Goal: Find specific page/section: Find specific page/section

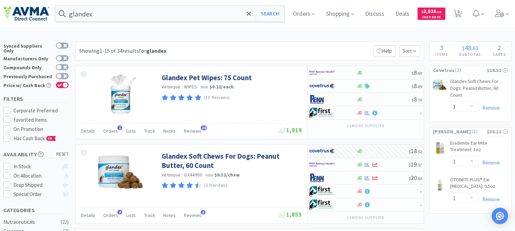
select select "1"
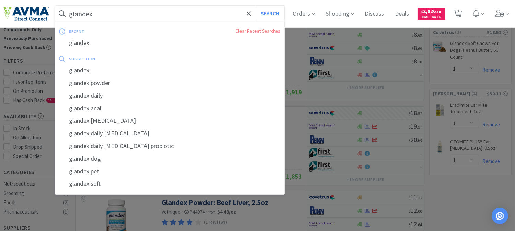
click at [121, 13] on input "glandex" at bounding box center [169, 14] width 229 height 16
paste input "061873"
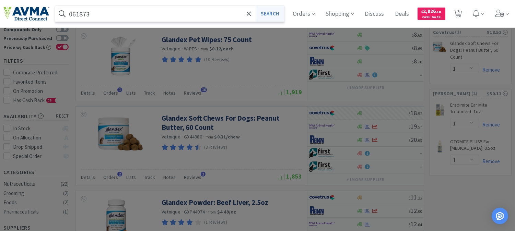
click at [265, 14] on button "Search" at bounding box center [270, 14] width 29 height 16
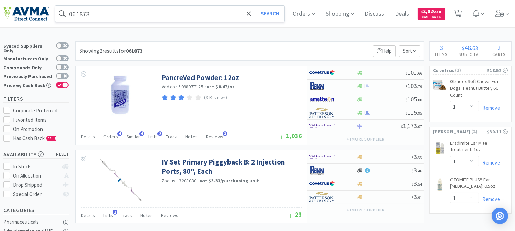
click at [120, 11] on input "061873" at bounding box center [169, 14] width 229 height 16
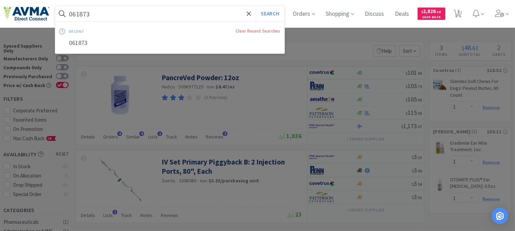
paste input "OPX6200"
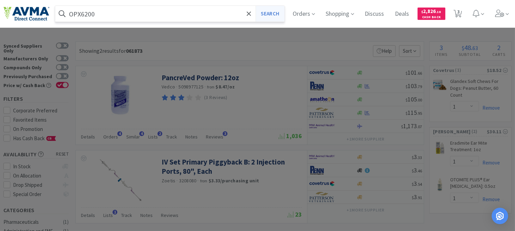
type input "OPX6200"
click at [279, 15] on button "Search" at bounding box center [270, 14] width 29 height 16
